Goal: Transaction & Acquisition: Obtain resource

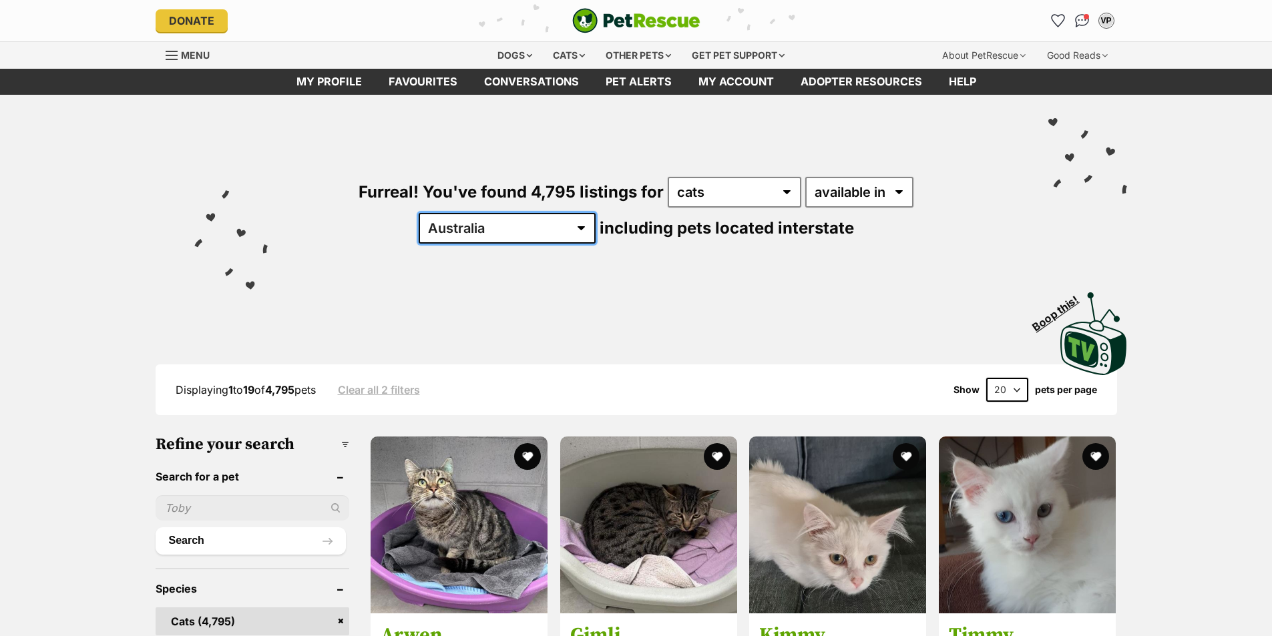
click at [595, 213] on select "Australia ACT NSW NT QLD SA TAS VIC WA" at bounding box center [507, 228] width 177 height 31
select select "VIC"
click at [595, 213] on select "Australia ACT NSW NT QLD SA TAS VIC WA" at bounding box center [507, 228] width 177 height 31
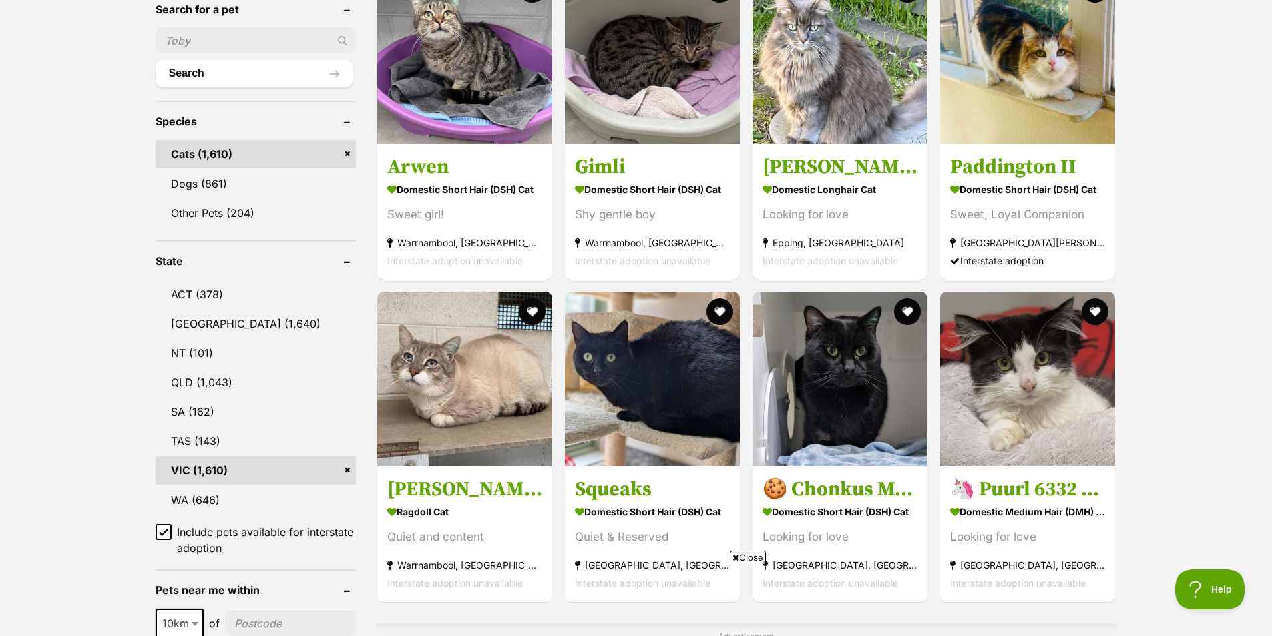
click at [213, 463] on link "VIC (1,610)" at bounding box center [256, 471] width 200 height 28
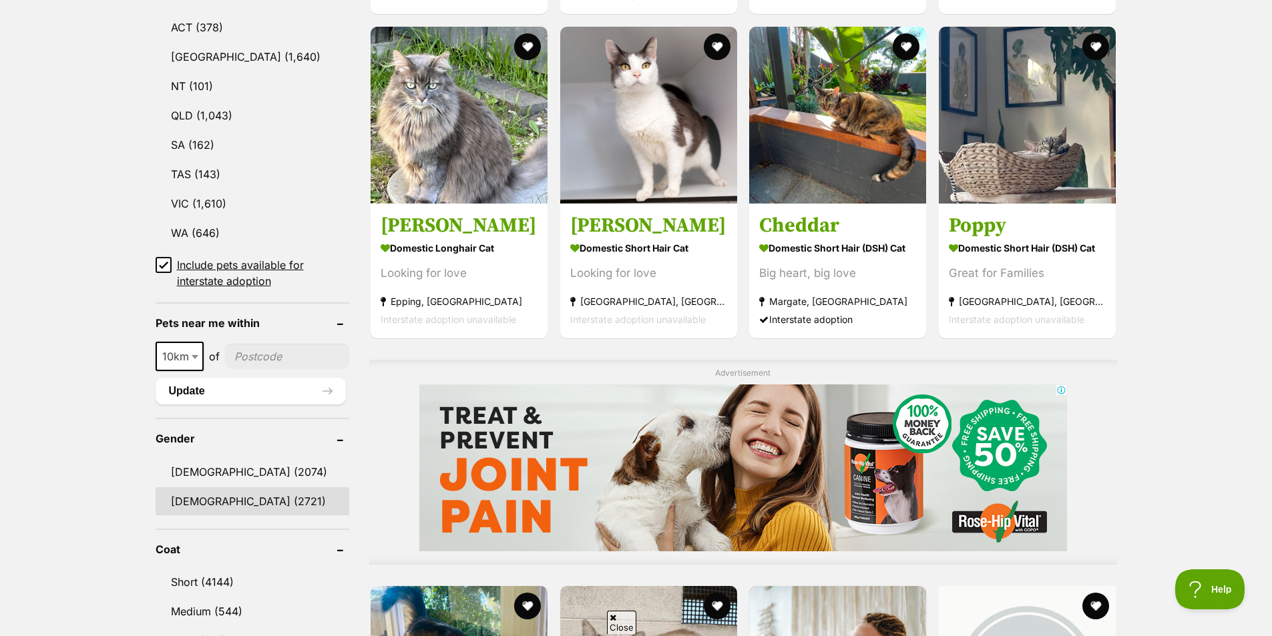
click at [202, 493] on link "[DEMOGRAPHIC_DATA] (2721)" at bounding box center [253, 501] width 194 height 28
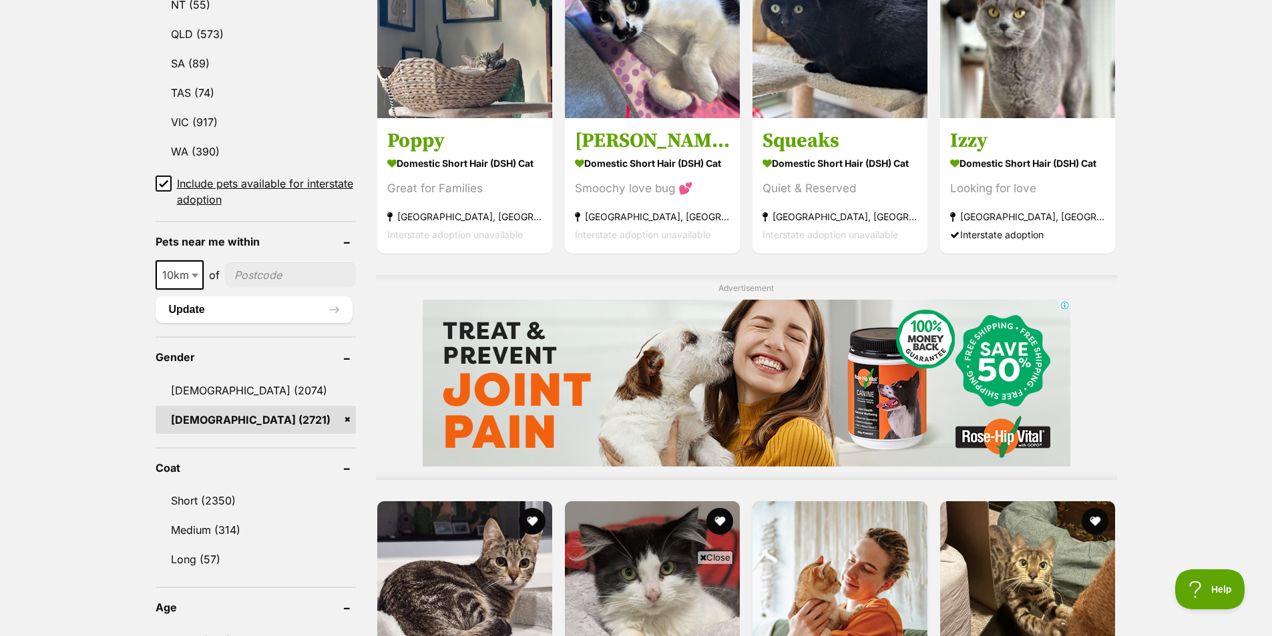
scroll to position [1001, 0]
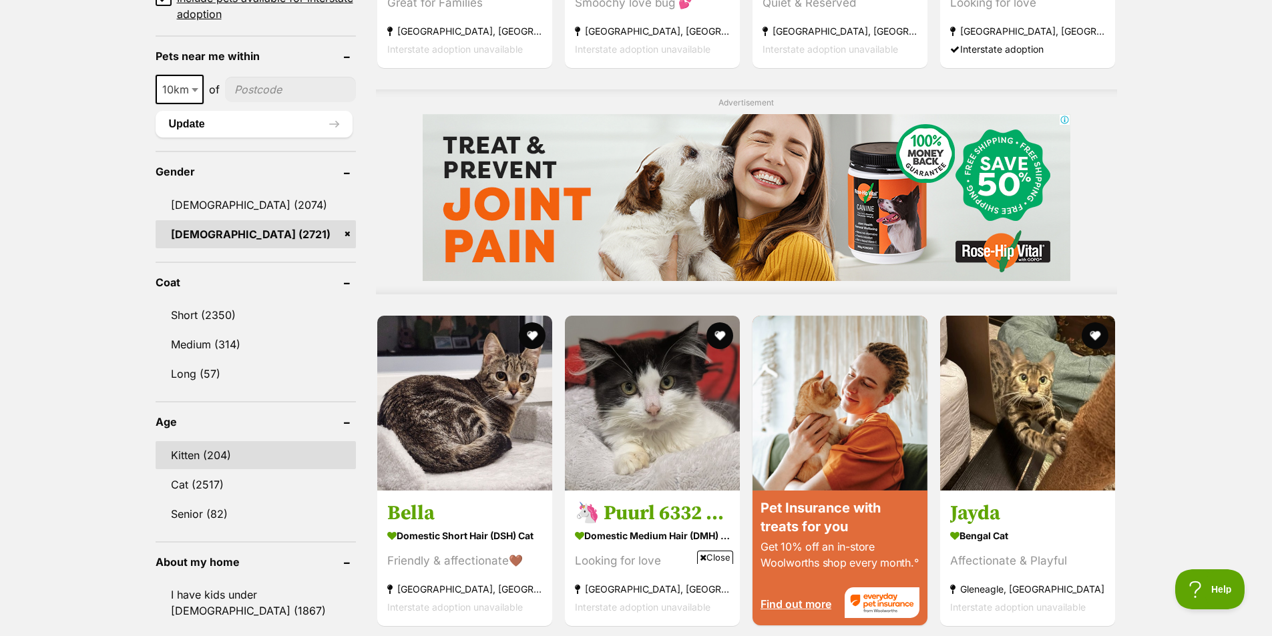
click at [220, 455] on link "Kitten (204)" at bounding box center [256, 455] width 200 height 28
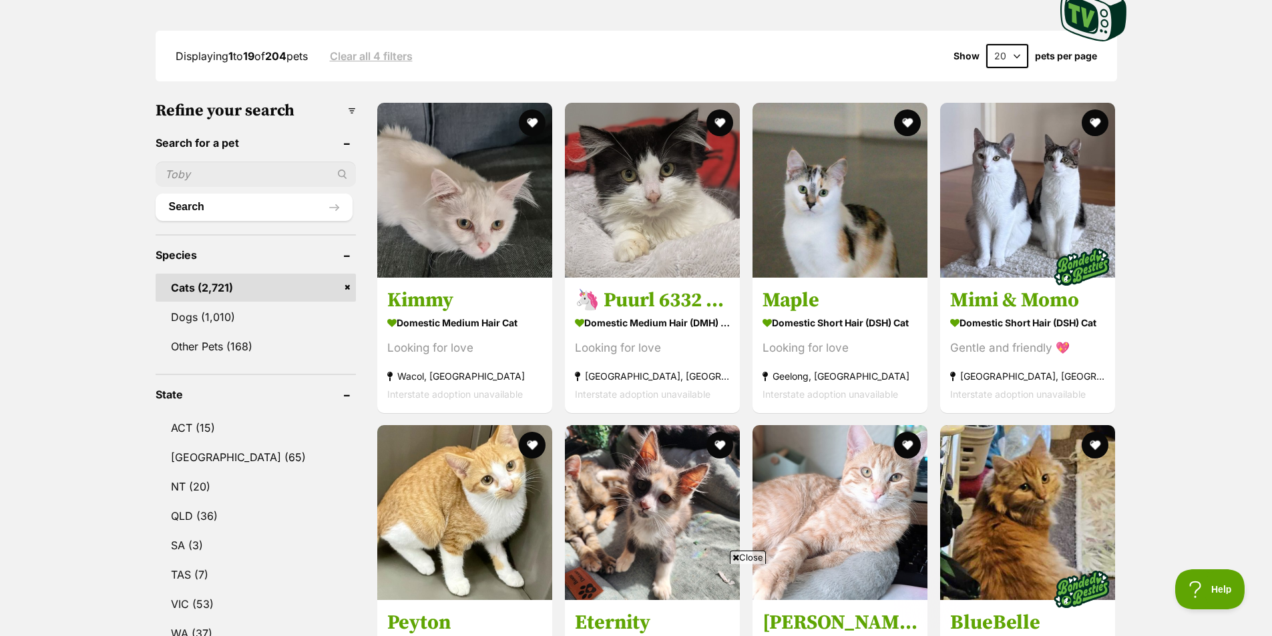
scroll to position [534, 0]
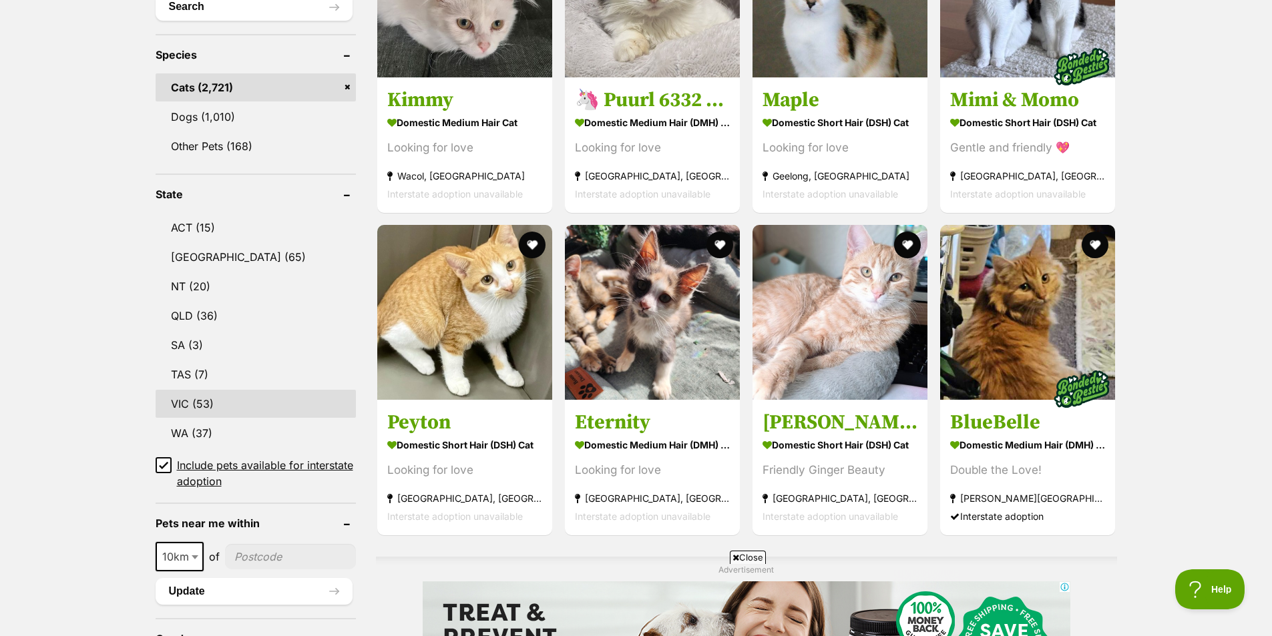
click at [193, 405] on link "VIC (53)" at bounding box center [256, 404] width 200 height 28
